Goal: Task Accomplishment & Management: Manage account settings

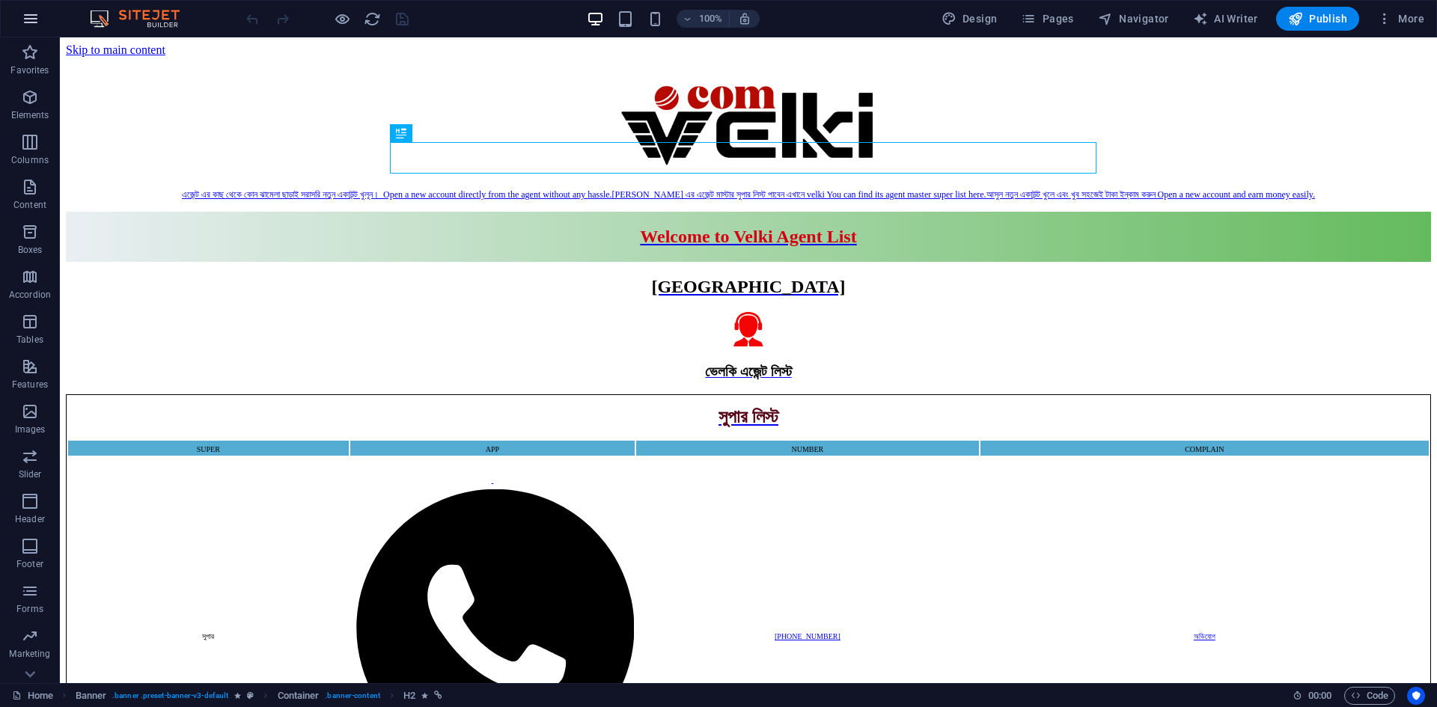
click at [29, 10] on icon "button" at bounding box center [31, 19] width 18 height 18
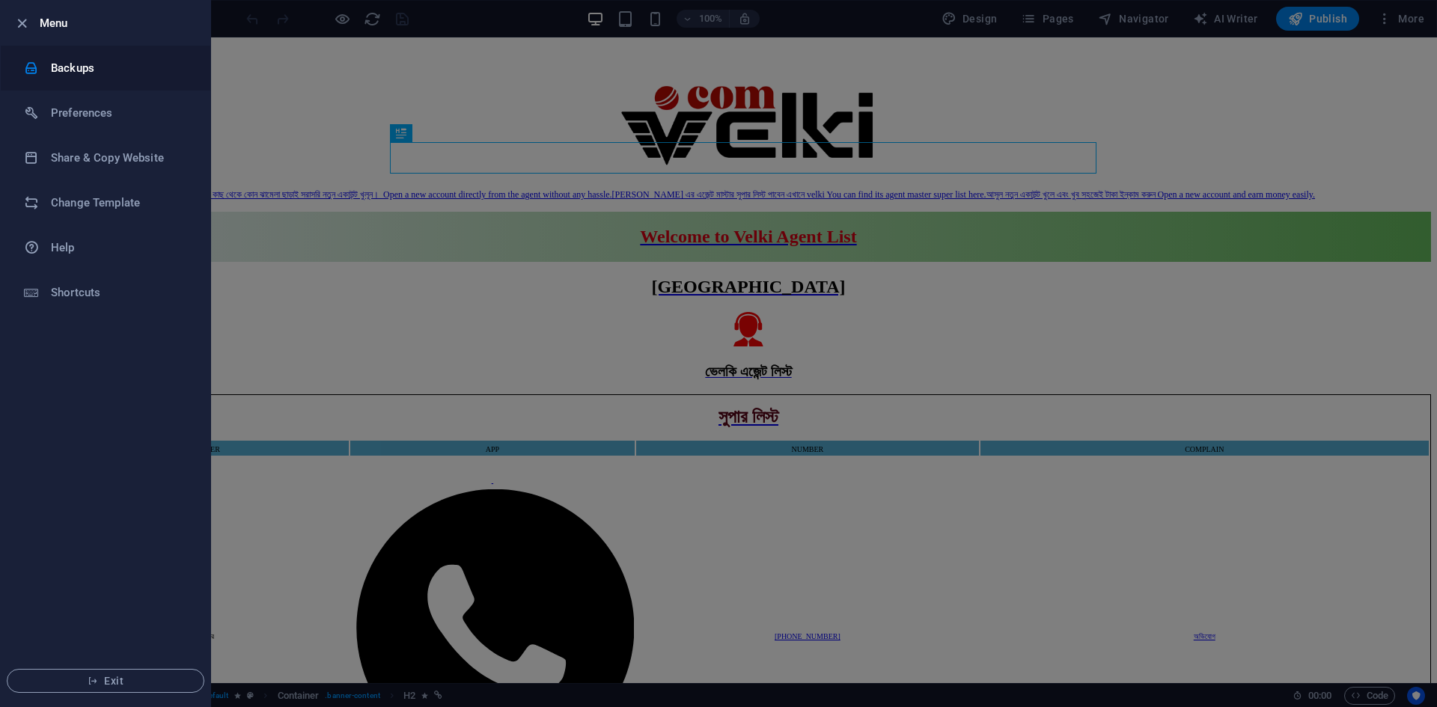
click at [67, 68] on h6 "Backups" at bounding box center [120, 68] width 138 height 18
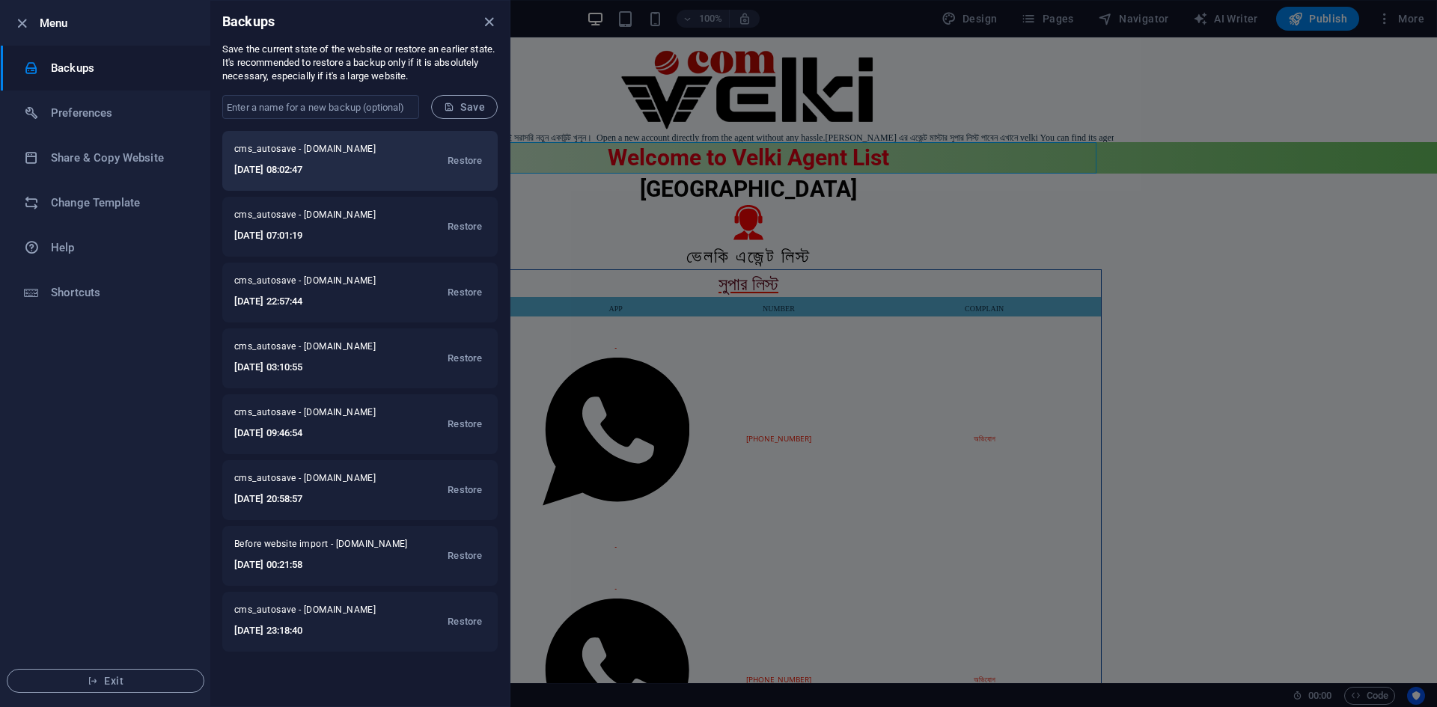
drag, startPoint x: 338, startPoint y: 169, endPoint x: 234, endPoint y: 173, distance: 104.1
click at [234, 173] on div "cms_autosave - [DOMAIN_NAME] [DATE] 08:02:47 Restore" at bounding box center [359, 161] width 275 height 60
click at [187, 168] on li "Share & Copy Website" at bounding box center [106, 157] width 210 height 45
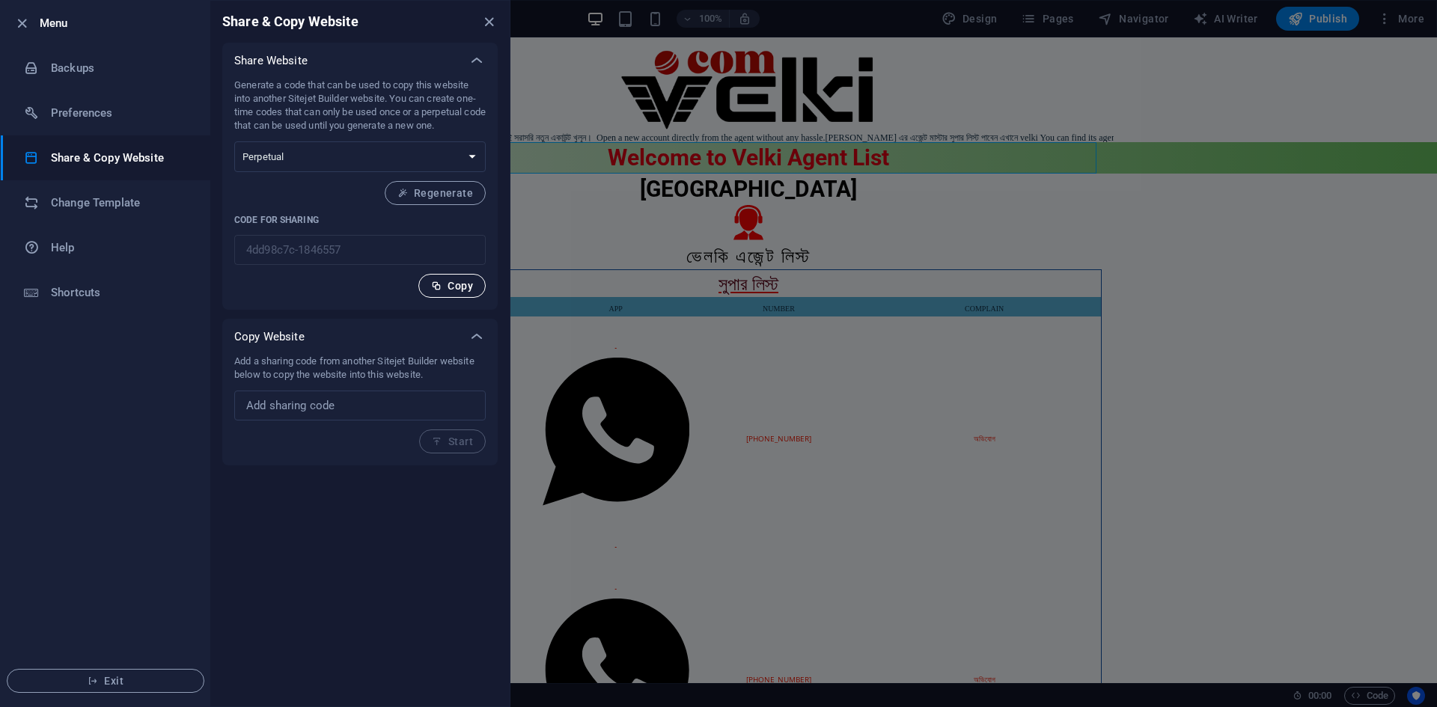
click at [448, 288] on span "Copy" at bounding box center [452, 286] width 42 height 12
click at [288, 154] on select "One-time Perpetual" at bounding box center [360, 156] width 252 height 31
click at [234, 141] on select "One-time Perpetual" at bounding box center [360, 156] width 252 height 31
click at [428, 288] on button "Copy" at bounding box center [451, 286] width 67 height 24
click at [604, 220] on div at bounding box center [718, 353] width 1437 height 707
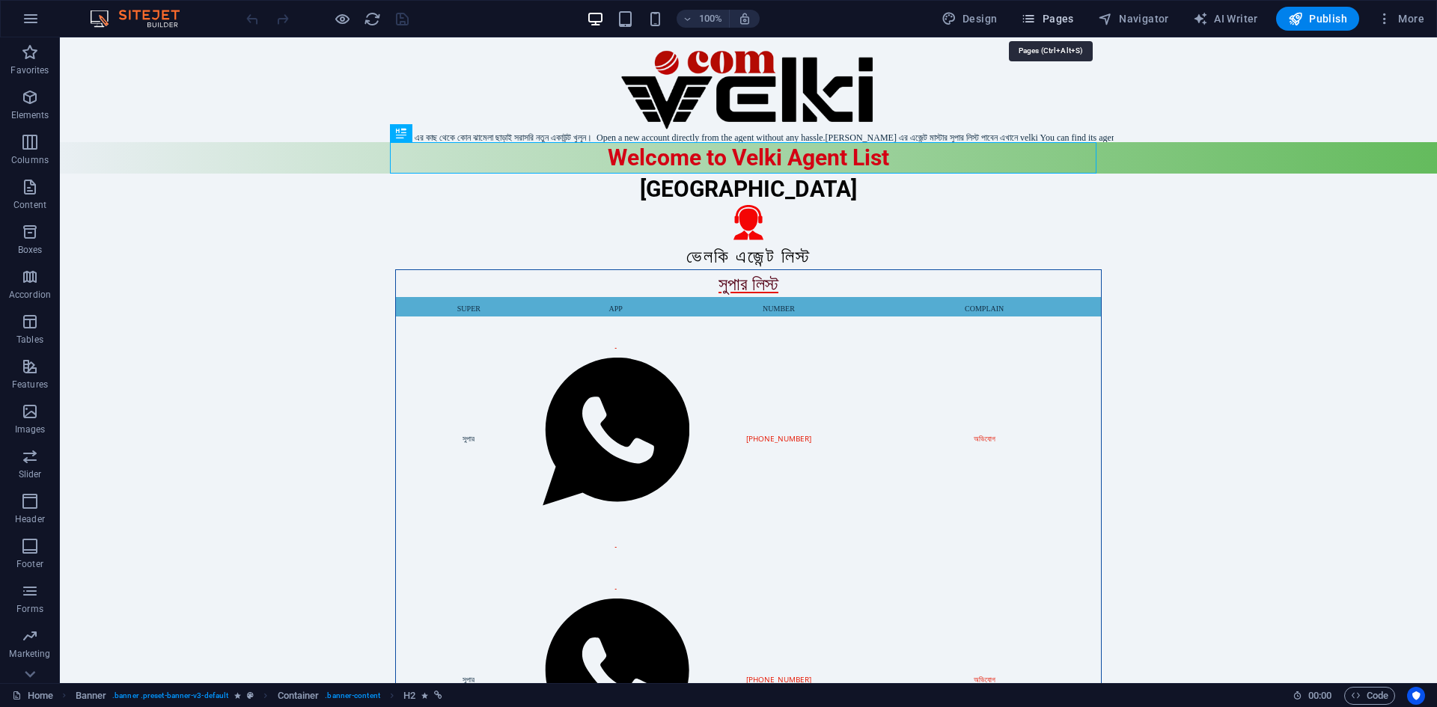
click at [1036, 16] on icon "button" at bounding box center [1028, 18] width 15 height 15
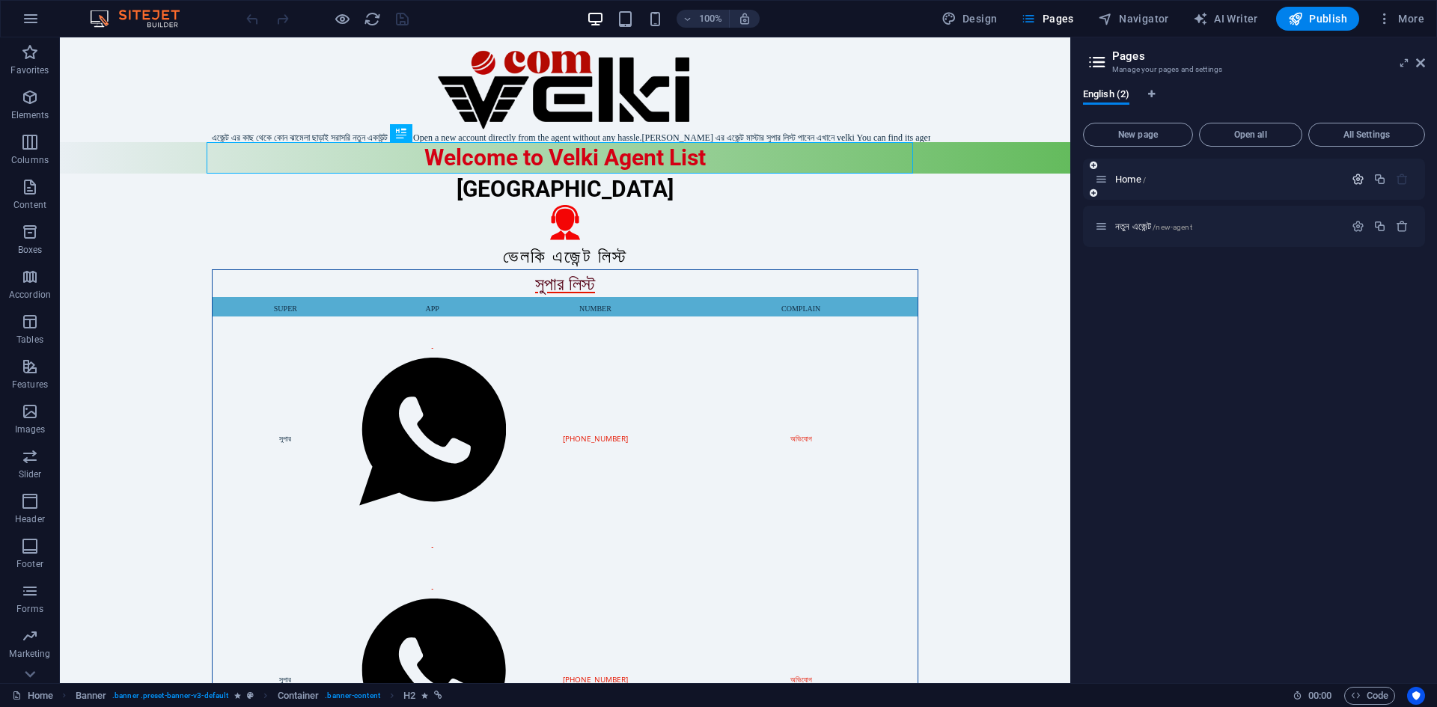
click at [1356, 177] on icon "button" at bounding box center [1358, 179] width 13 height 13
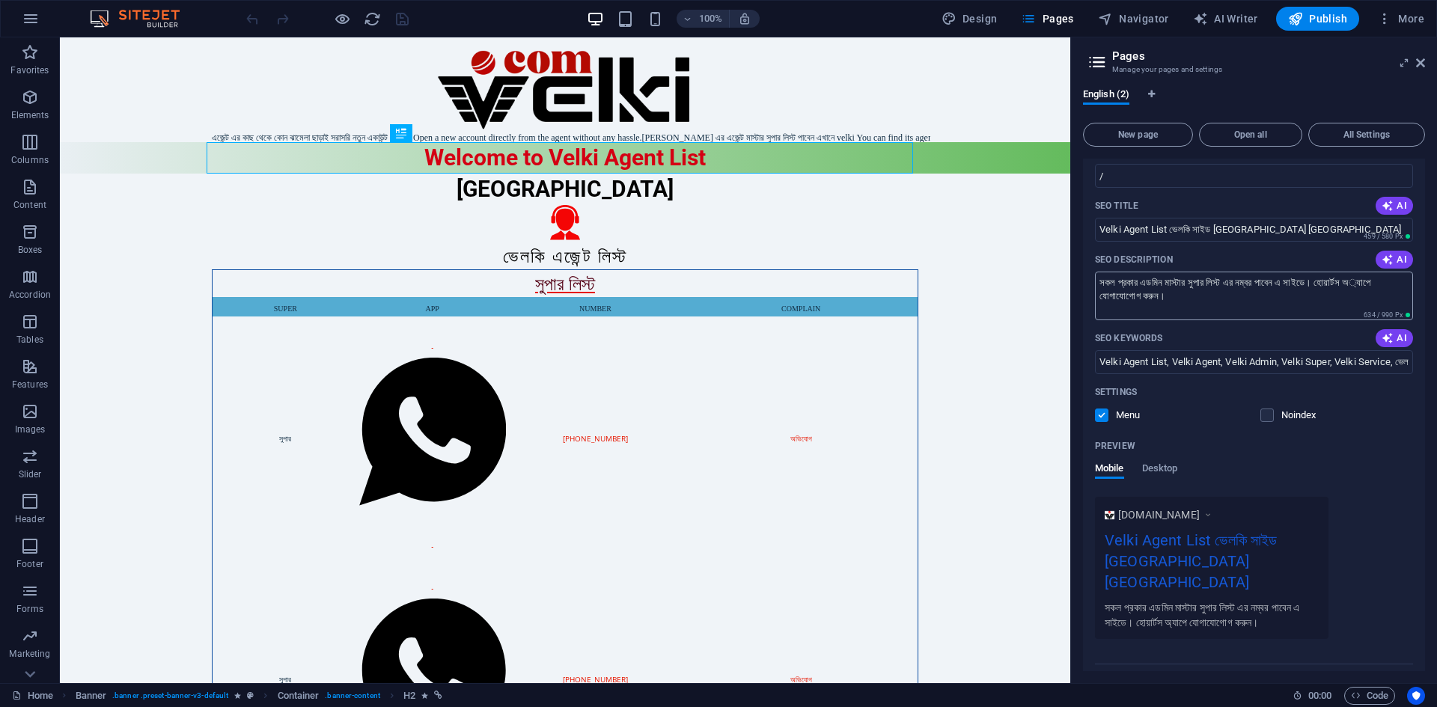
scroll to position [190, 0]
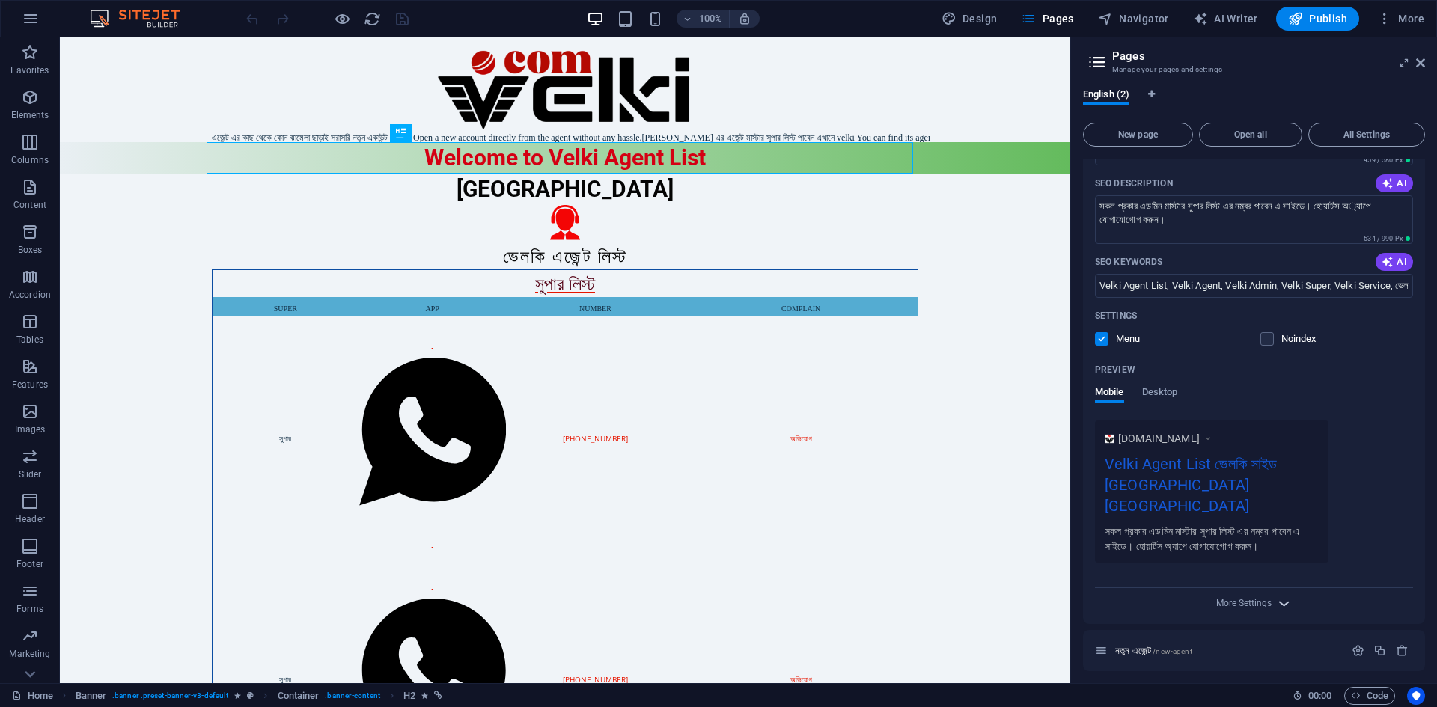
click at [1280, 598] on icon "button" at bounding box center [1283, 603] width 17 height 17
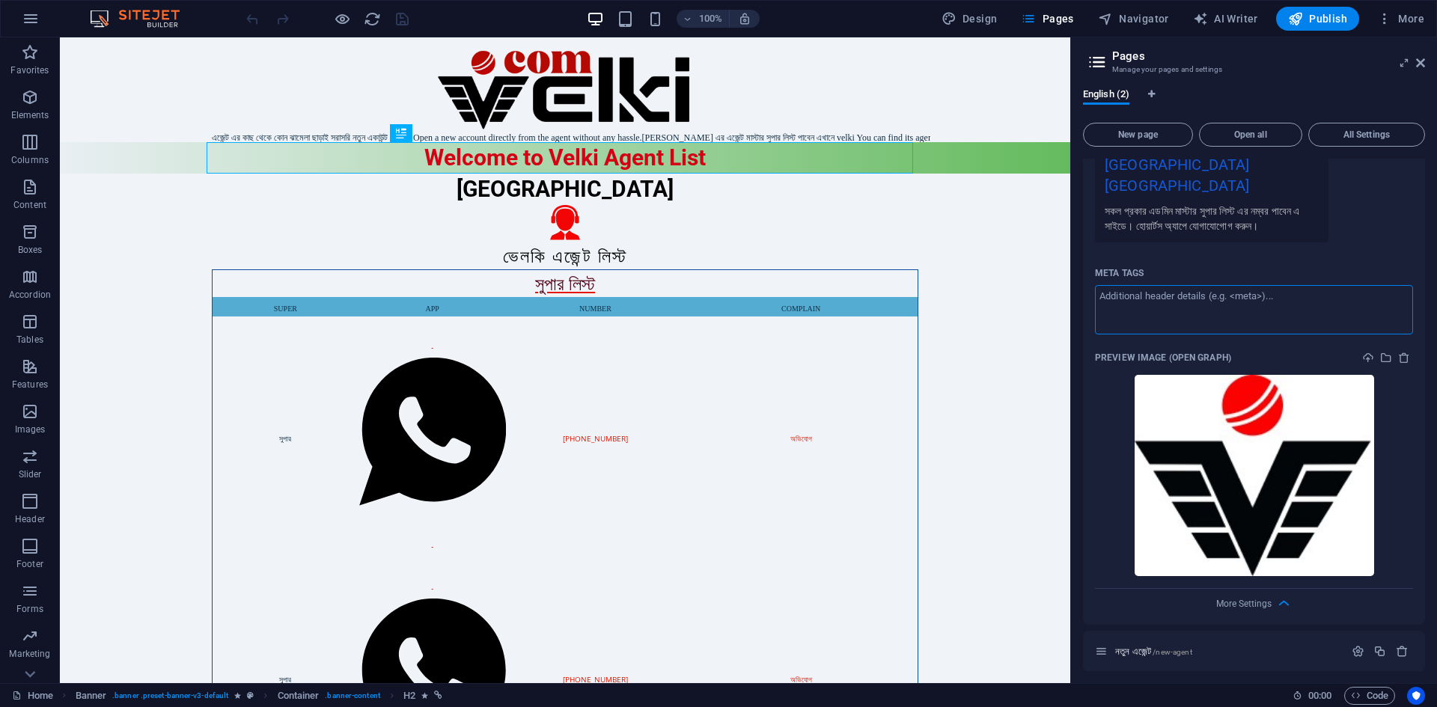
click at [1207, 297] on textarea "Meta tags ​" at bounding box center [1254, 309] width 318 height 49
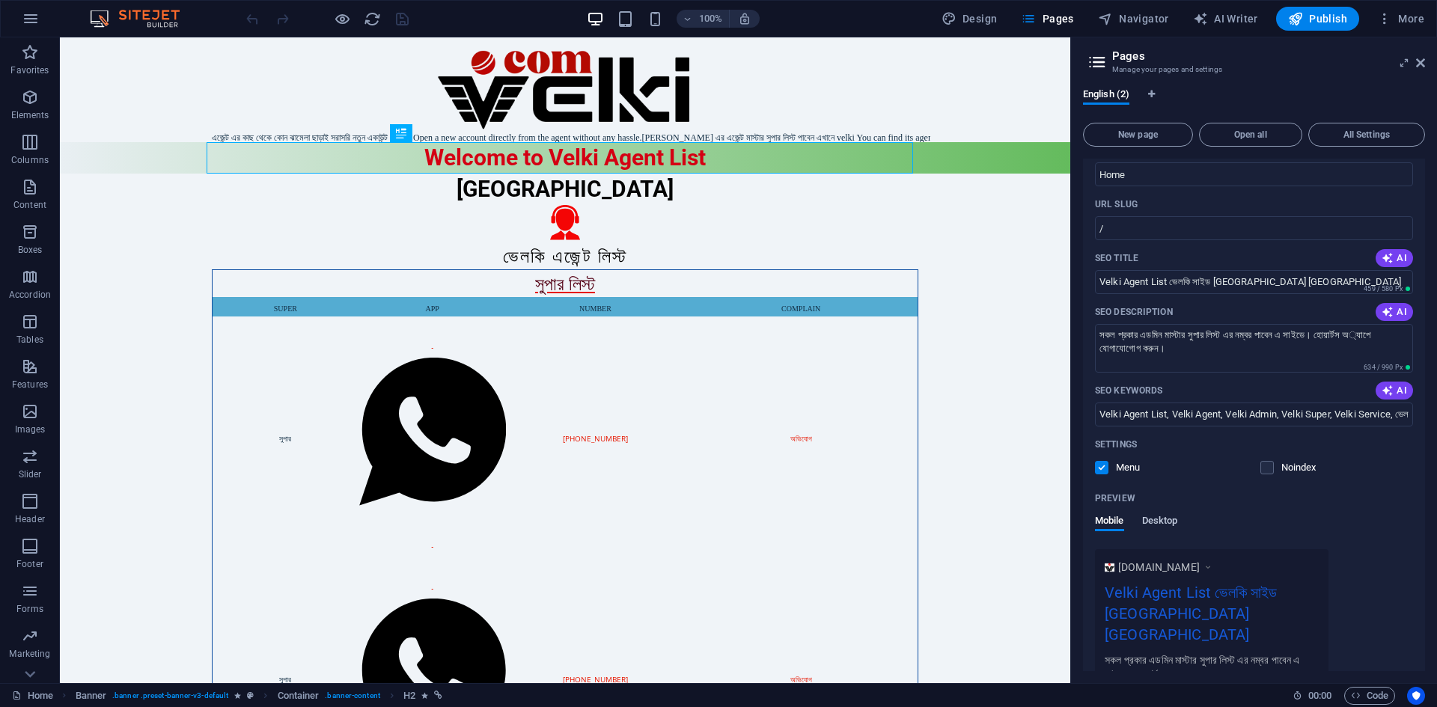
scroll to position [0, 0]
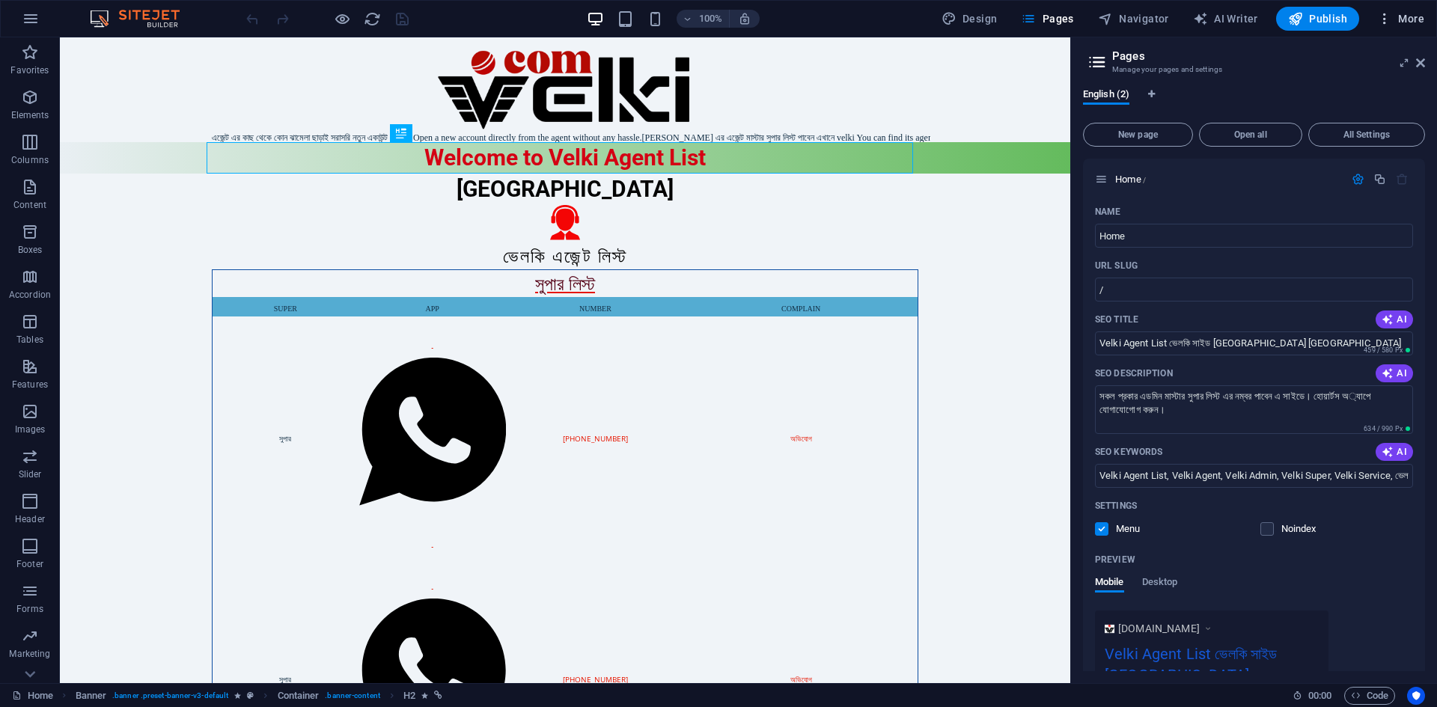
click at [1407, 19] on span "More" at bounding box center [1400, 18] width 47 height 15
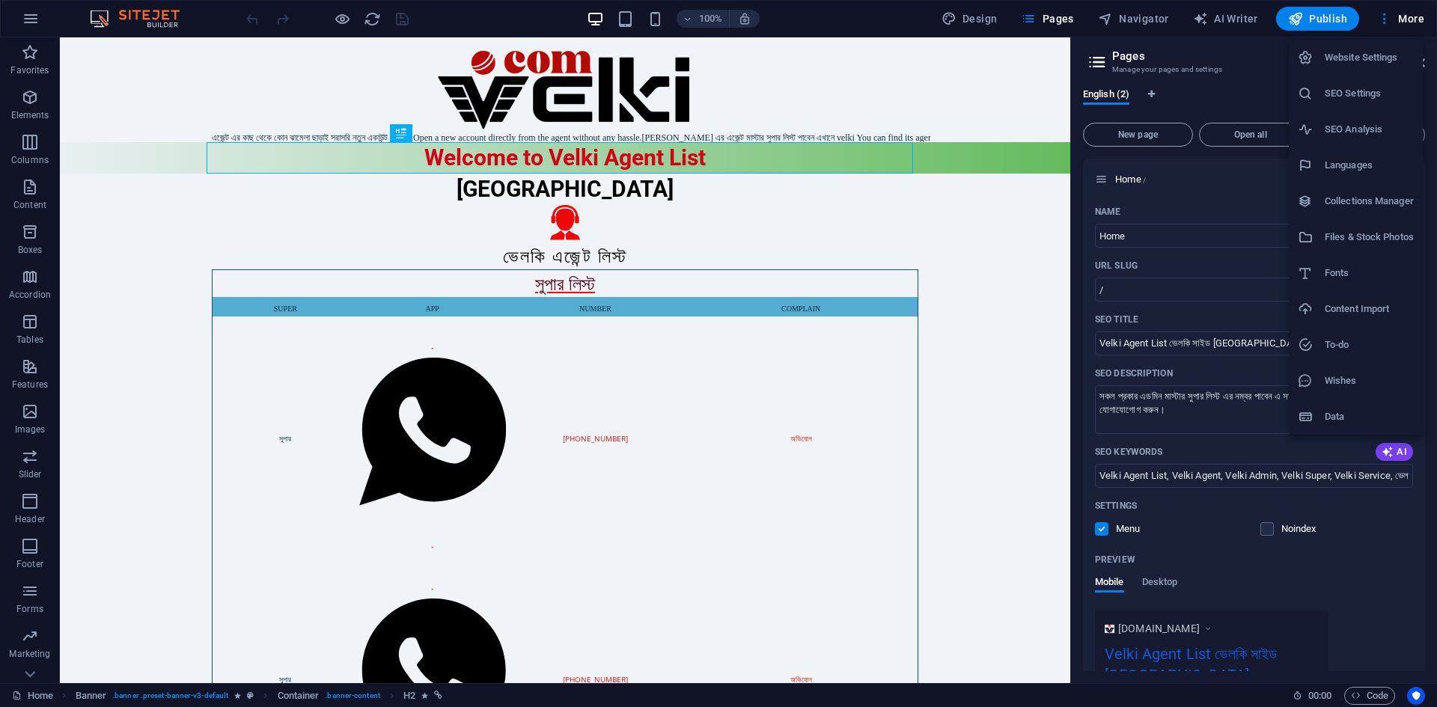
click at [1341, 46] on li "Website Settings" at bounding box center [1356, 58] width 134 height 36
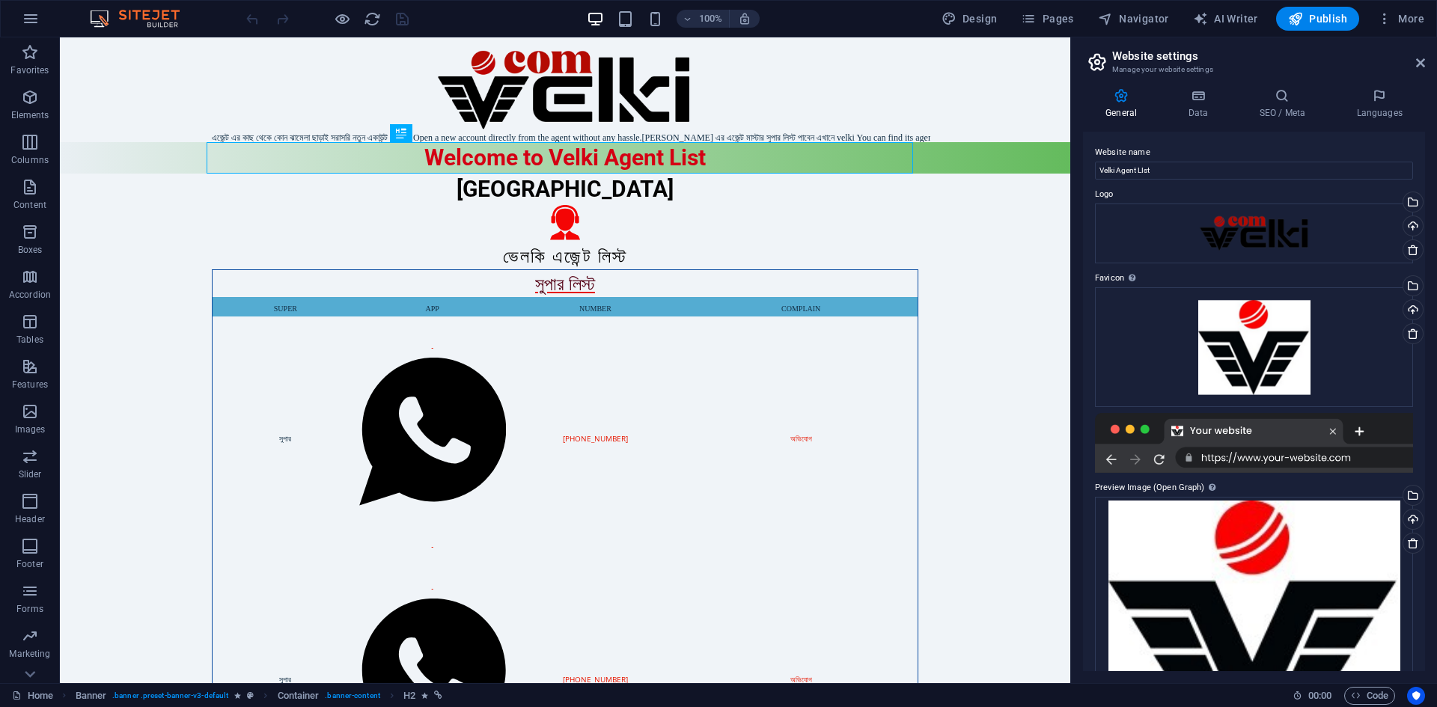
click at [1205, 88] on div "General Data SEO / Meta Languages Website name Velki Agent LIst Logo Drag files…" at bounding box center [1254, 379] width 366 height 607
click at [1201, 99] on icon at bounding box center [1197, 95] width 65 height 15
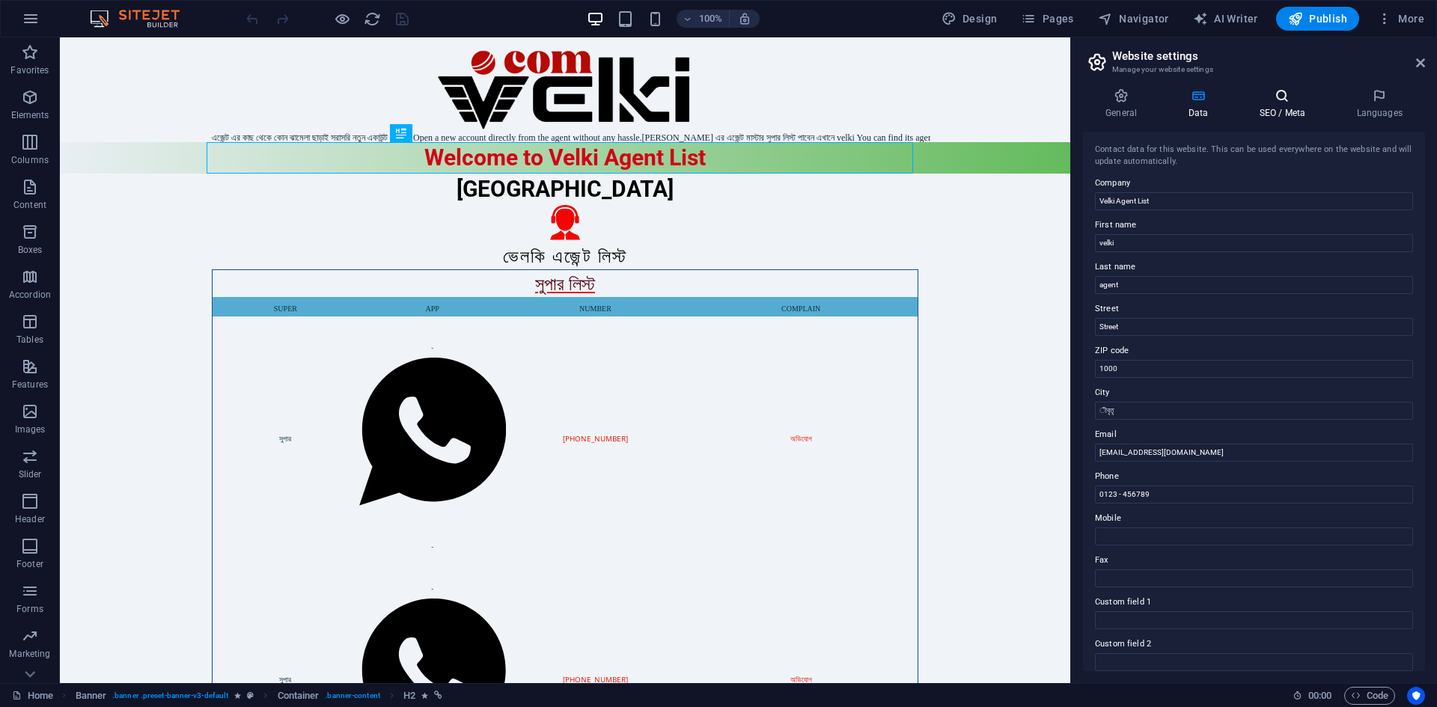
click at [1289, 99] on icon at bounding box center [1282, 95] width 91 height 15
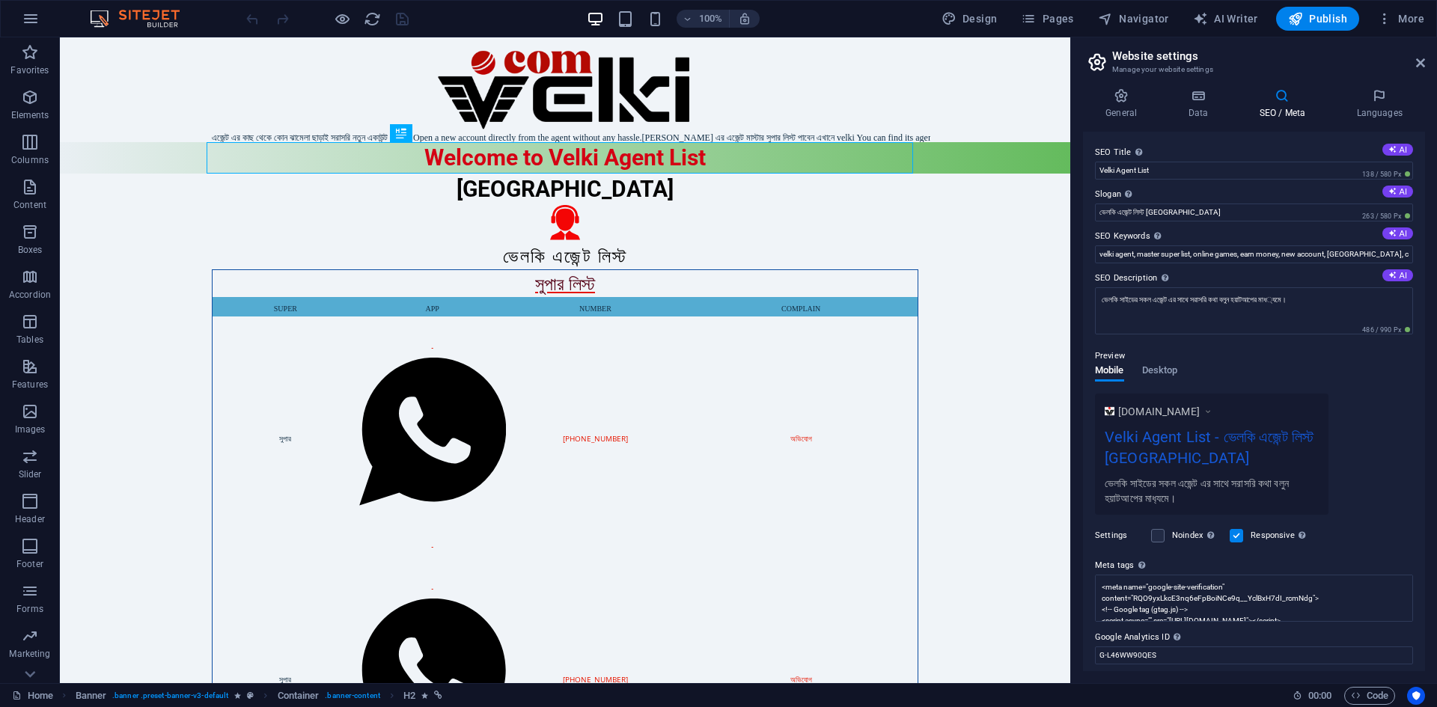
scroll to position [47, 0]
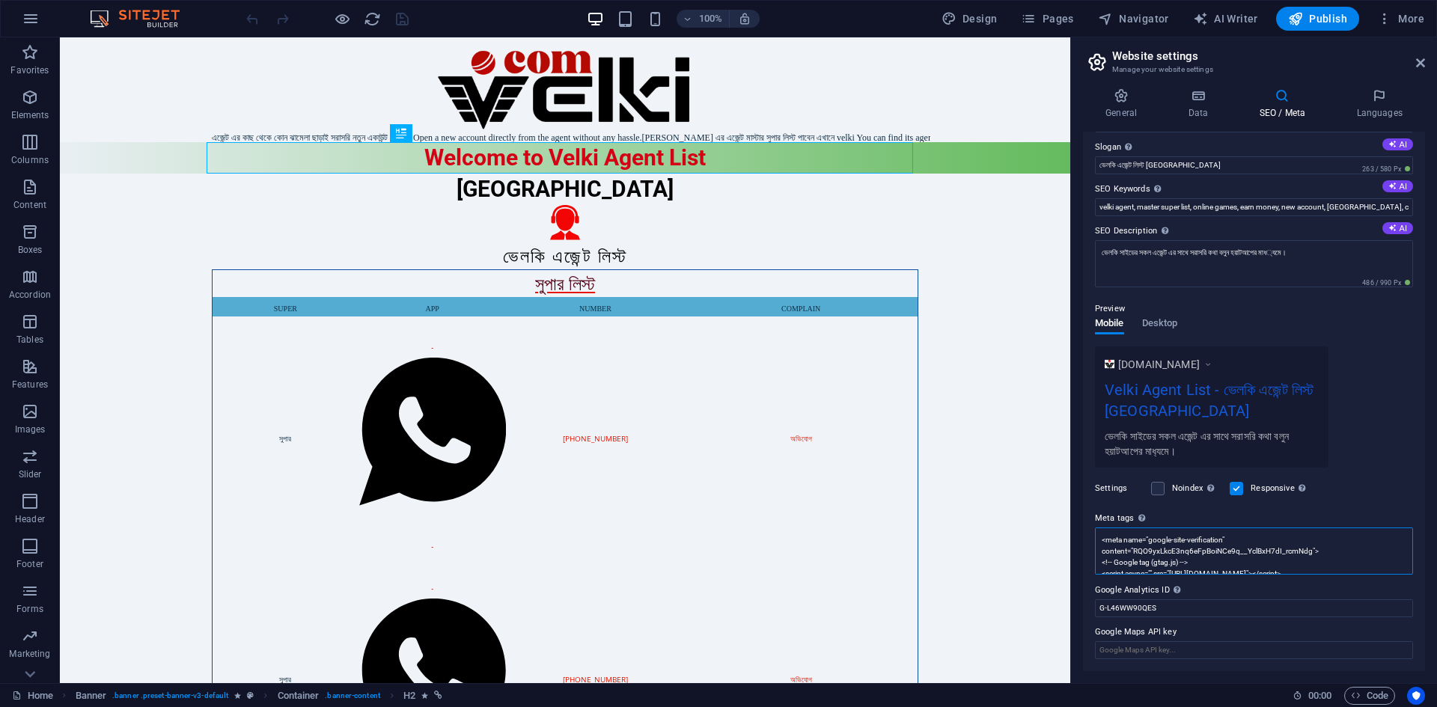
click at [1180, 556] on textarea "<meta name="google-site-verification" content="RQO9yxLkcE3nq6eFpBoiNCe9q__YclBx…" at bounding box center [1254, 551] width 318 height 47
drag, startPoint x: 1134, startPoint y: 612, endPoint x: 1077, endPoint y: 612, distance: 56.9
click at [1077, 612] on div "General Data SEO / Meta Languages Website name Velki Agent LIst Logo Drag files…" at bounding box center [1254, 379] width 366 height 607
click at [1157, 488] on label at bounding box center [1157, 488] width 13 height 13
click at [0, 0] on input "Noindex Instruct search engines to exclude this website from search results." at bounding box center [0, 0] width 0 height 0
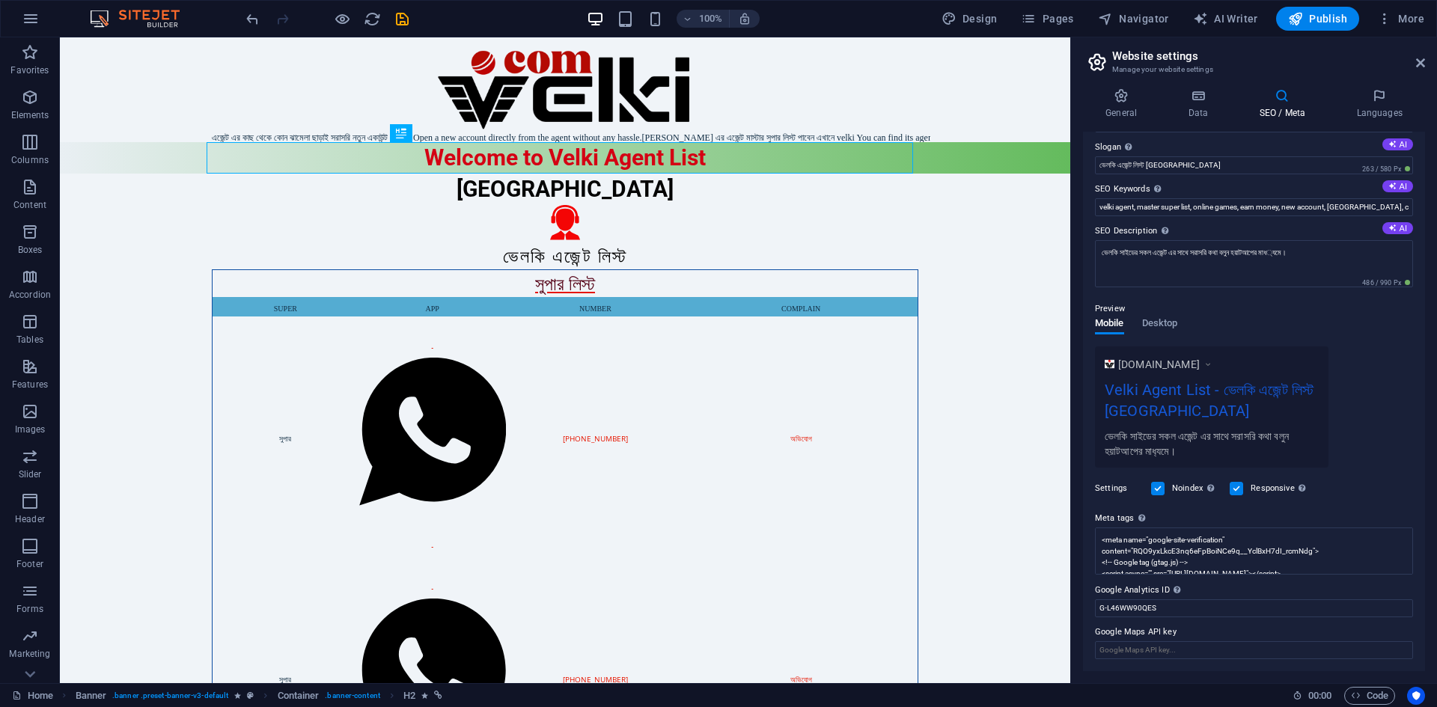
click at [1159, 491] on label at bounding box center [1157, 488] width 13 height 13
click at [0, 0] on input "Noindex Instruct search engines to exclude this website from search results." at bounding box center [0, 0] width 0 height 0
click at [1159, 490] on label at bounding box center [1157, 488] width 13 height 13
click at [0, 0] on input "Noindex Instruct search engines to exclude this website from search results." at bounding box center [0, 0] width 0 height 0
click at [1157, 490] on label at bounding box center [1157, 488] width 13 height 13
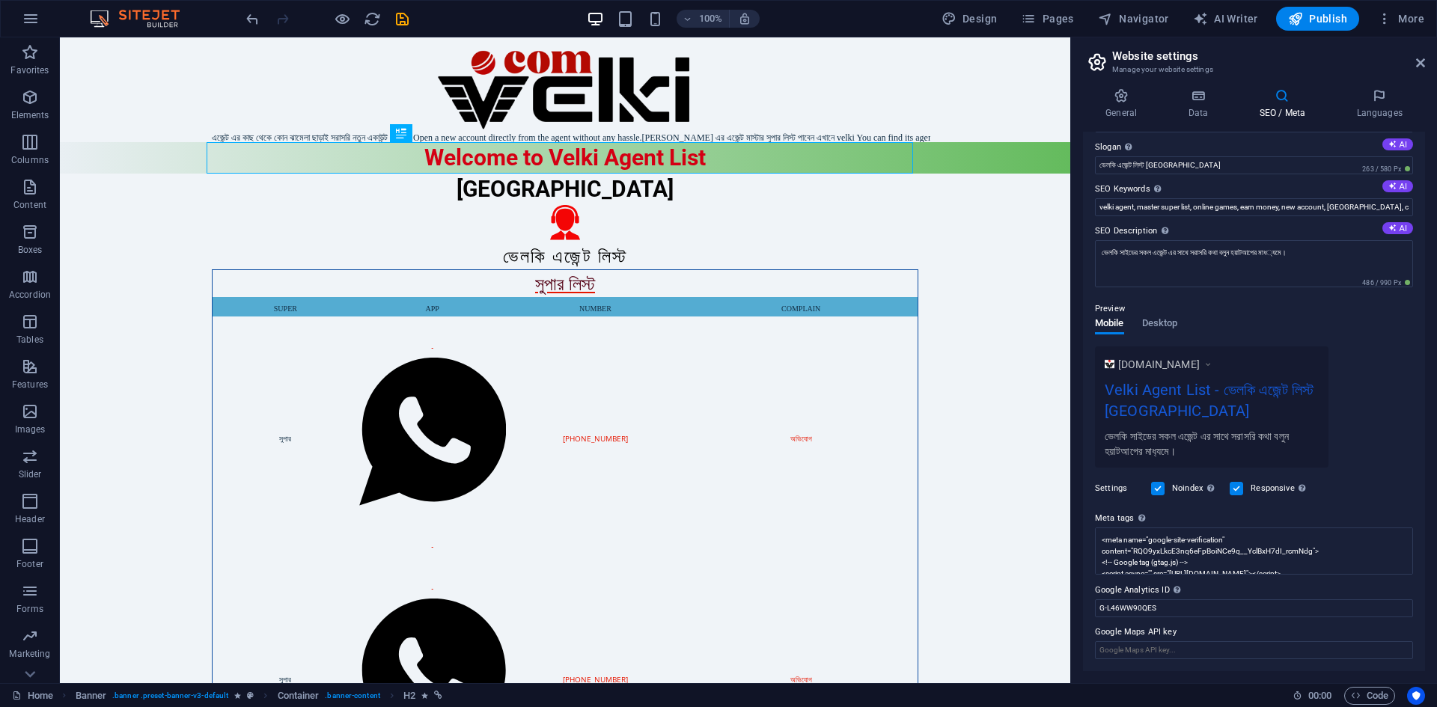
click at [0, 0] on input "Noindex Instruct search engines to exclude this website from search results." at bounding box center [0, 0] width 0 height 0
click at [1242, 485] on label at bounding box center [1236, 488] width 13 height 13
click at [0, 0] on input "Responsive Determine whether the website should be responsive based on screen r…" at bounding box center [0, 0] width 0 height 0
drag, startPoint x: 1237, startPoint y: 489, endPoint x: 1219, endPoint y: 492, distance: 18.2
click at [1237, 488] on label at bounding box center [1236, 488] width 13 height 13
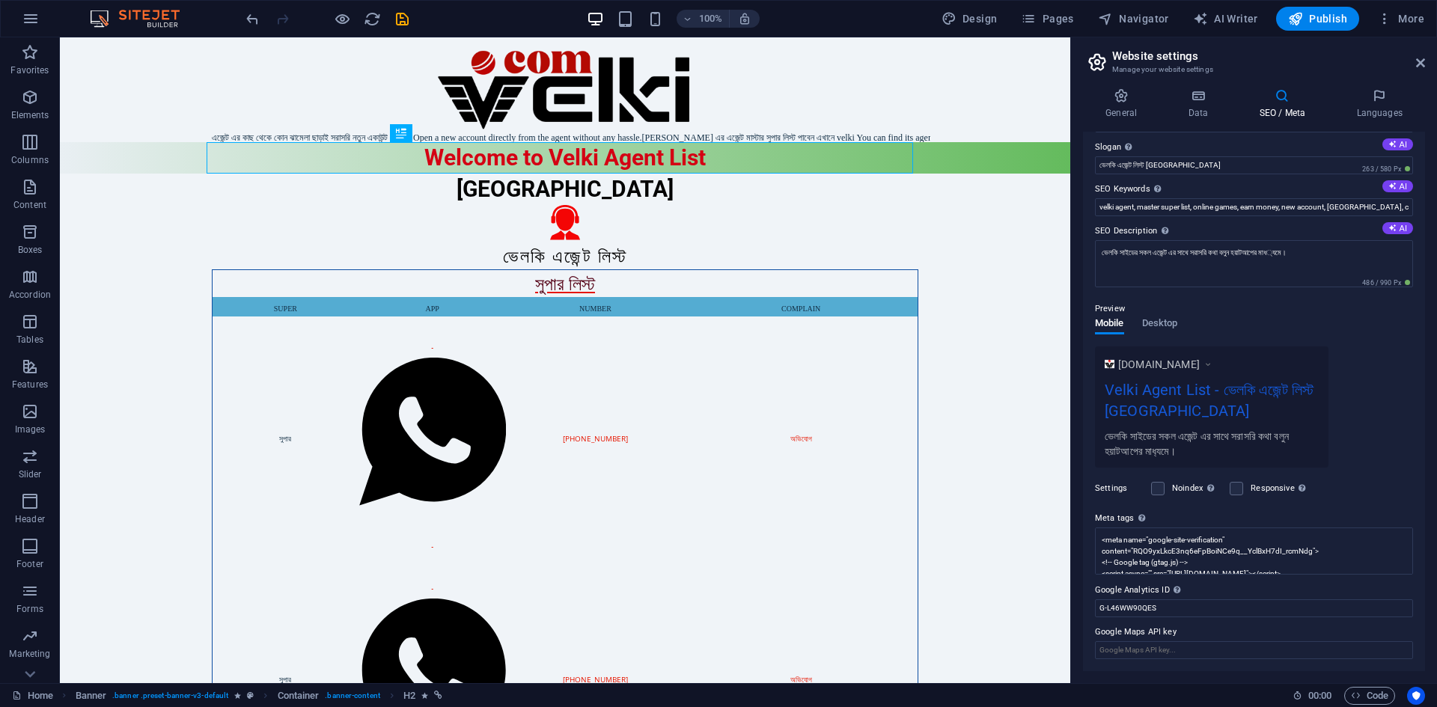
click at [0, 0] on input "Responsive Determine whether the website should be responsive based on screen r…" at bounding box center [0, 0] width 0 height 0
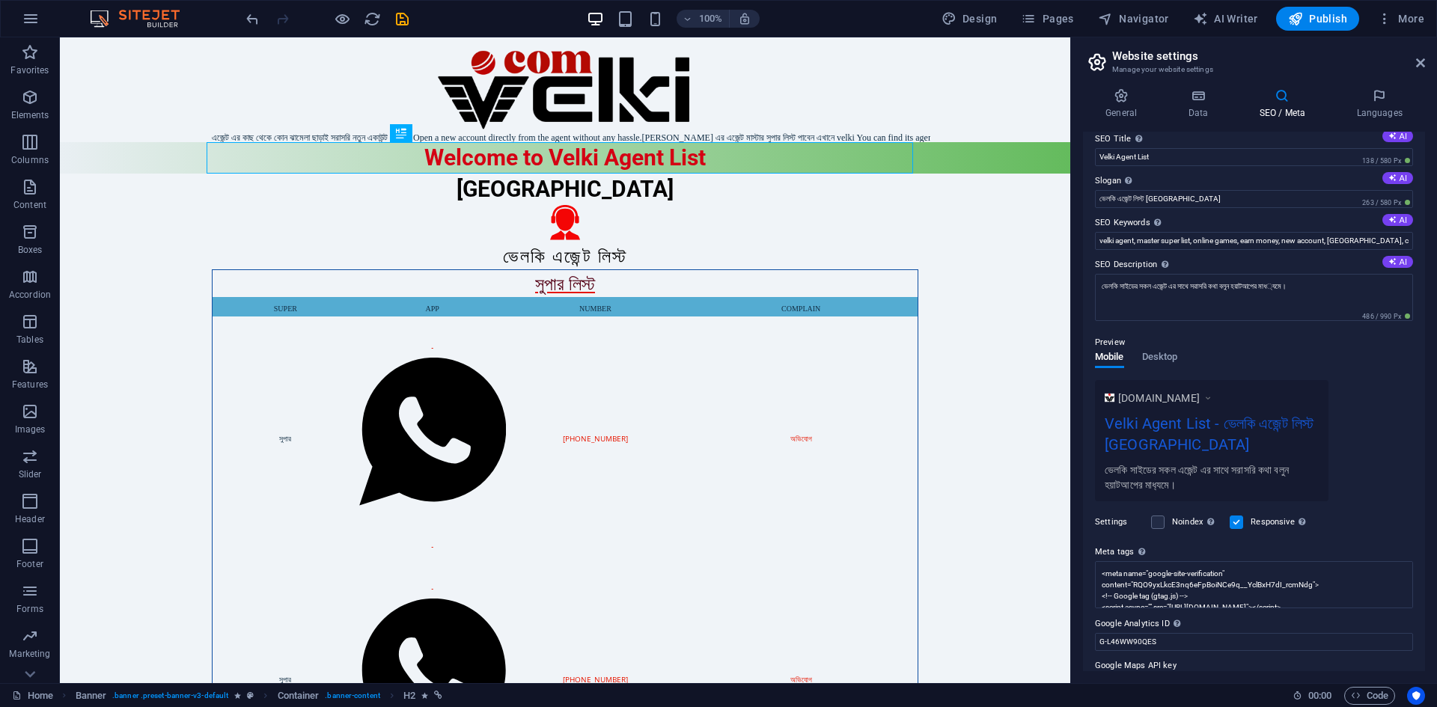
scroll to position [0, 0]
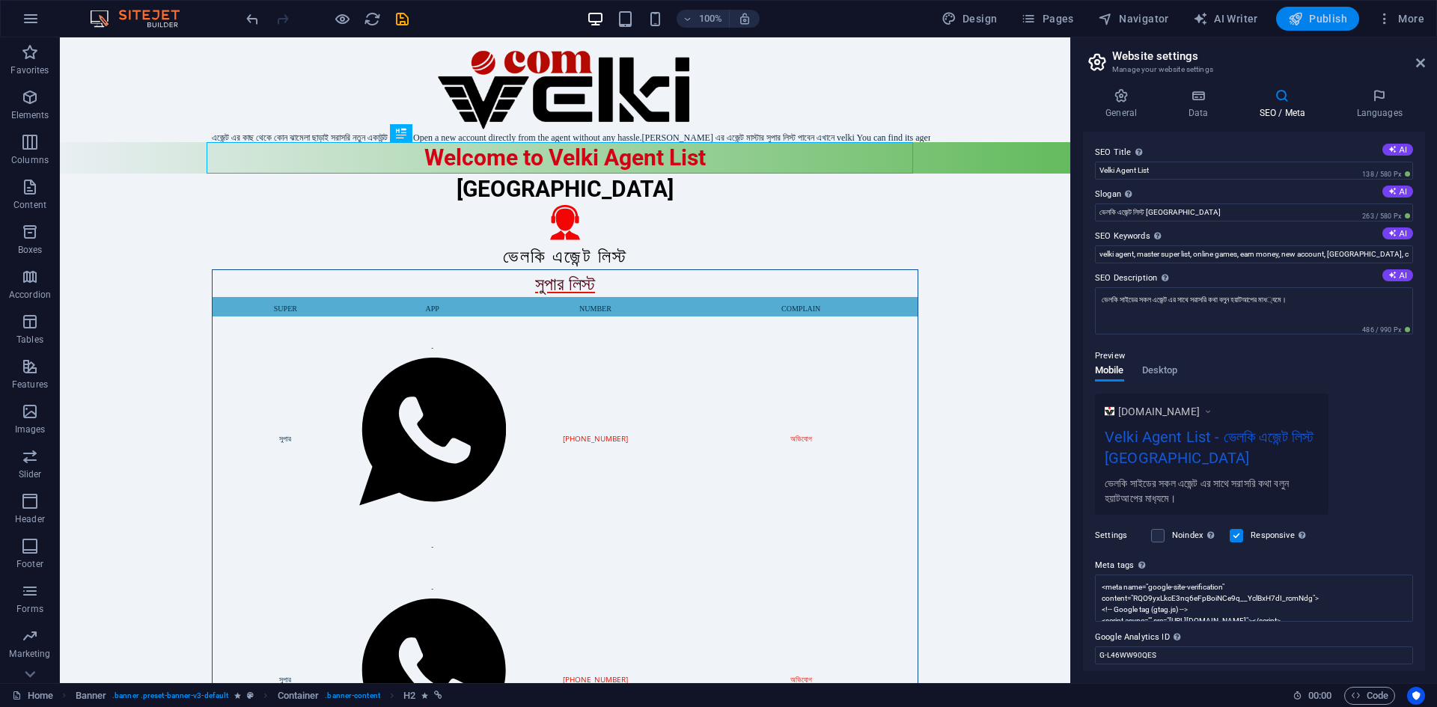
click at [1318, 21] on span "Publish" at bounding box center [1317, 18] width 59 height 15
